Goal: Task Accomplishment & Management: Manage account settings

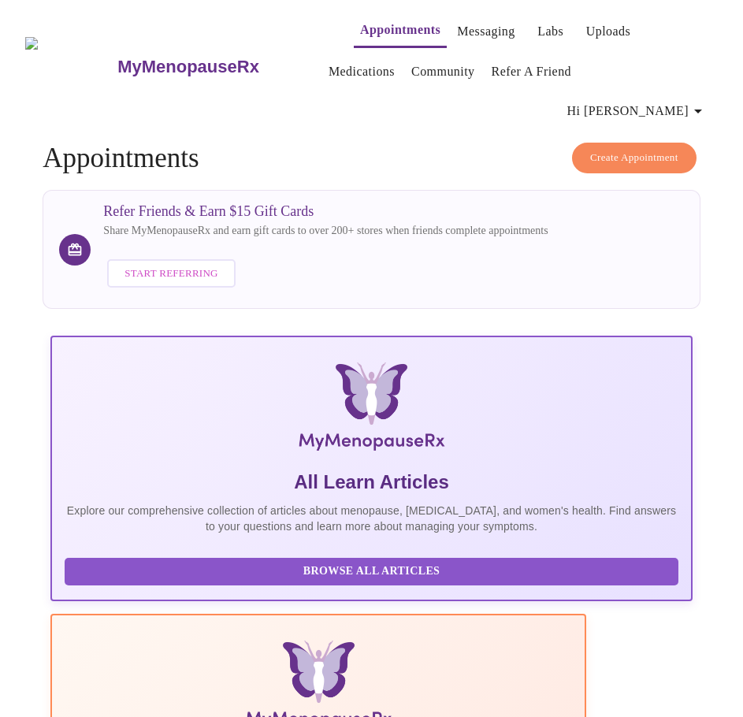
click at [672, 100] on span "Hi [PERSON_NAME]" at bounding box center [638, 111] width 140 height 22
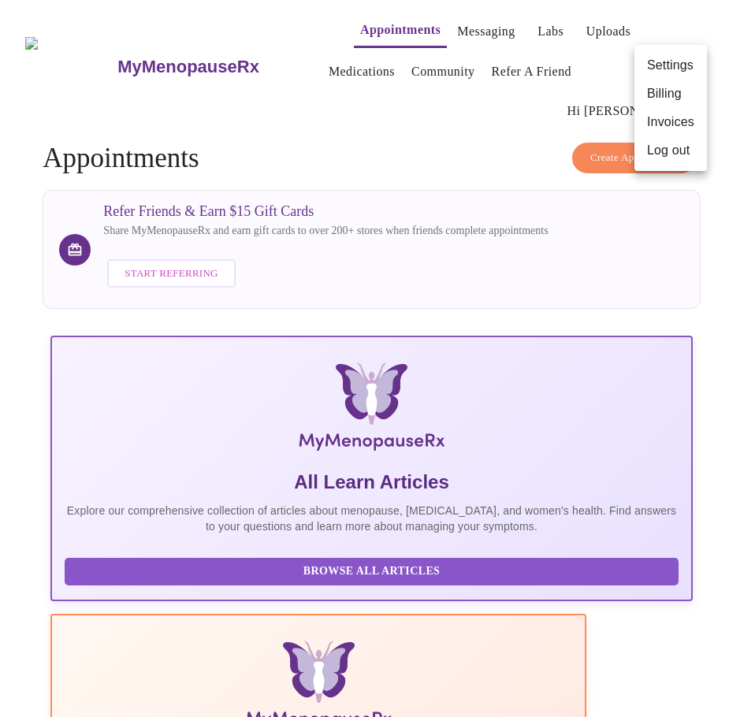
click at [665, 152] on li "Log out" at bounding box center [671, 150] width 73 height 28
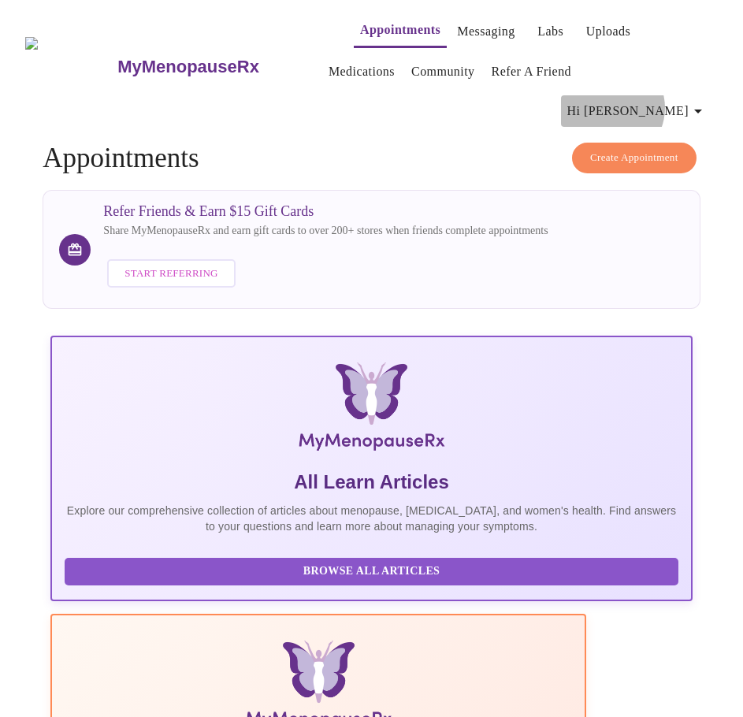
click at [667, 100] on span "Hi [PERSON_NAME]" at bounding box center [638, 111] width 140 height 22
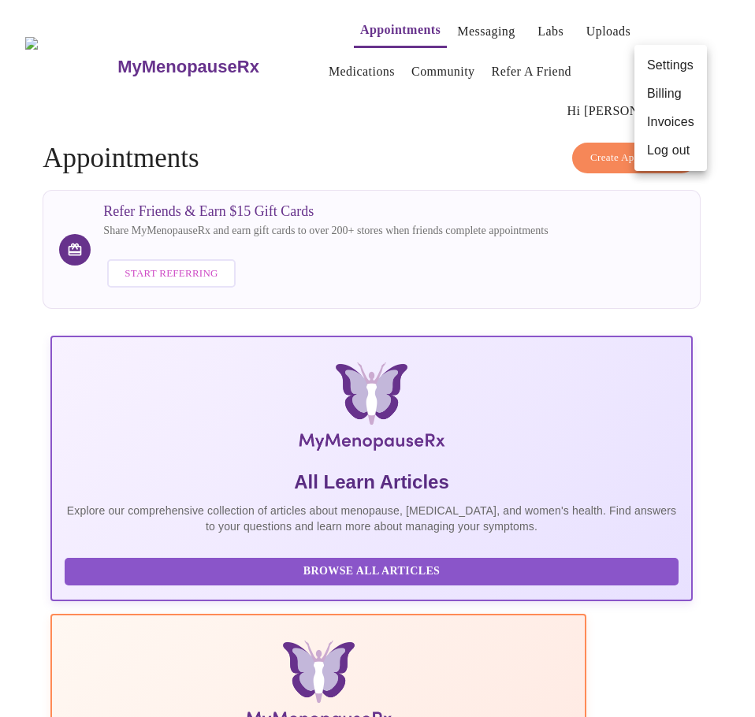
click at [662, 146] on li "Log out" at bounding box center [671, 150] width 73 height 28
